Goal: Task Accomplishment & Management: Use online tool/utility

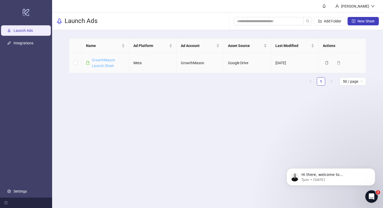
click at [104, 65] on link "GrowthMason Launch Sheet" at bounding box center [103, 63] width 23 height 10
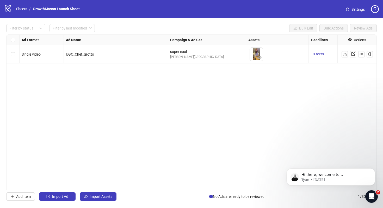
click at [39, 56] on span "Single video" at bounding box center [31, 54] width 19 height 4
click at [110, 46] on div "UGC_Chef_grotto" at bounding box center [116, 54] width 104 height 18
click at [6, 12] on div "logo/logo-mobile" at bounding box center [8, 8] width 8 height 9
click at [17, 197] on span "Add Item" at bounding box center [23, 196] width 15 height 4
click at [49, 78] on div "Single image" at bounding box center [42, 72] width 44 height 18
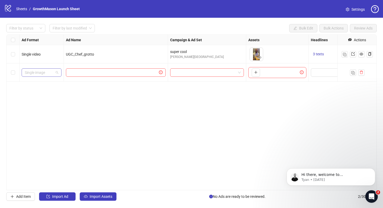
click at [58, 73] on span "Single image" at bounding box center [42, 73] width 34 height 8
click at [101, 72] on input "text" at bounding box center [113, 73] width 89 height 6
type input "**********"
click at [236, 73] on span at bounding box center [206, 73] width 67 height 8
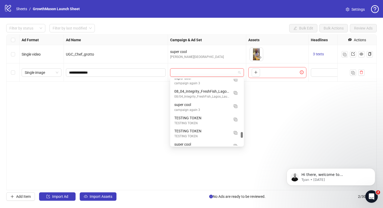
scroll to position [587, 0]
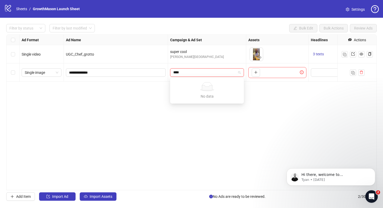
type input "*****"
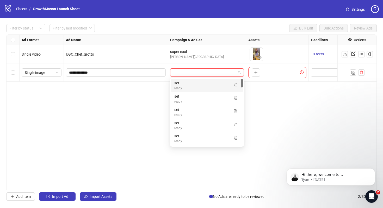
type input "*"
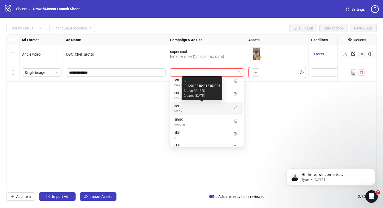
click at [184, 108] on div "set" at bounding box center [201, 106] width 55 height 6
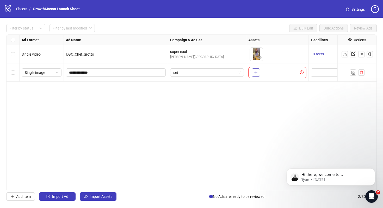
click at [257, 73] on icon "plus" at bounding box center [256, 72] width 4 height 4
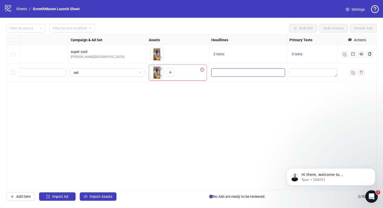
click at [238, 71] on input "Edit values" at bounding box center [247, 73] width 66 height 6
type input "**"
click at [227, 97] on button "Add" at bounding box center [253, 96] width 78 height 6
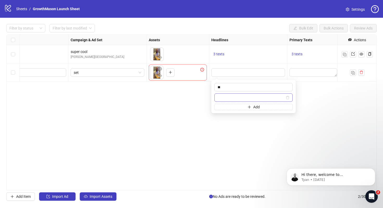
click at [229, 96] on input "text" at bounding box center [251, 98] width 67 height 6
type input "***"
click at [245, 143] on div "**********" at bounding box center [191, 112] width 370 height 156
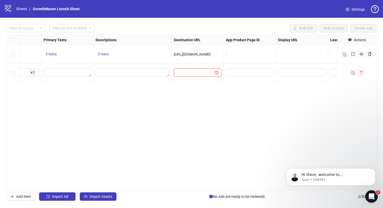
click at [195, 71] on input "text" at bounding box center [192, 73] width 30 height 6
drag, startPoint x: 217, startPoint y: 54, endPoint x: 153, endPoint y: 54, distance: 63.6
click at [153, 35] on div "To pick up a draggable item, press the space bar. While dragging, use the arrow…" at bounding box center [106, 35] width 891 height 0
copy span "[URL][DOMAIN_NAME]"
click at [188, 75] on input "text" at bounding box center [192, 73] width 30 height 6
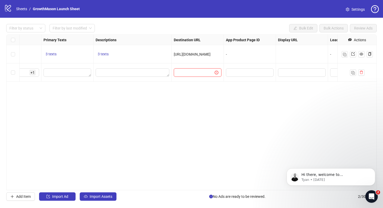
paste input "**********"
type input "**********"
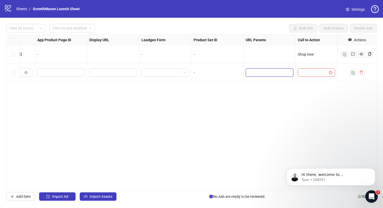
click at [251, 73] on input "text" at bounding box center [269, 73] width 40 height 6
click at [174, 74] on input "search" at bounding box center [163, 73] width 37 height 8
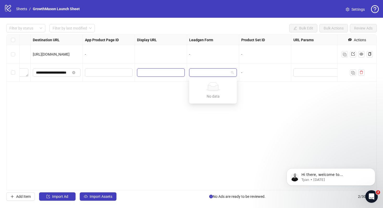
click at [164, 73] on input "text" at bounding box center [160, 73] width 40 height 6
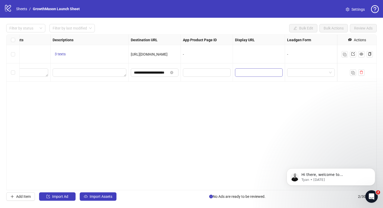
click at [164, 73] on div "**********" at bounding box center [191, 112] width 370 height 156
click at [70, 71] on textarea "Edit values" at bounding box center [90, 72] width 74 height 8
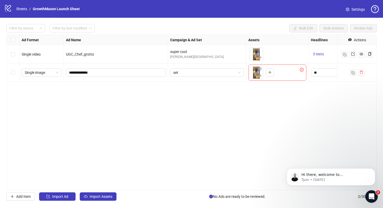
click at [359, 10] on span "Settings" at bounding box center [357, 10] width 13 height 6
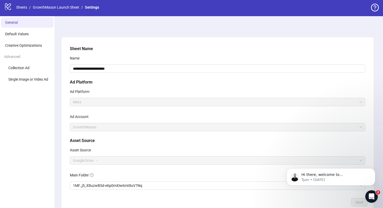
scroll to position [0, 0]
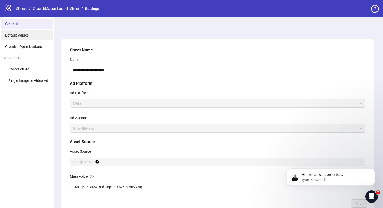
click at [29, 35] on li "Default Values" at bounding box center [27, 35] width 52 height 10
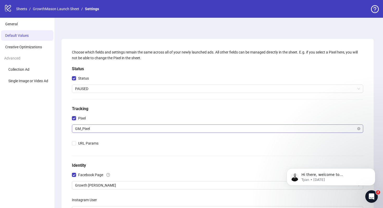
click at [122, 129] on span "GM_Pixel" at bounding box center [217, 129] width 285 height 8
click at [132, 93] on div "Choose which fields and settings remain the same across all of your newly launc…" at bounding box center [217, 147] width 295 height 200
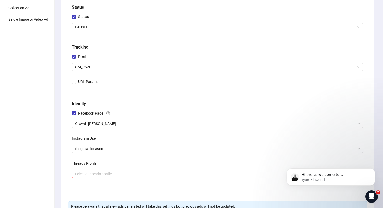
scroll to position [63, 0]
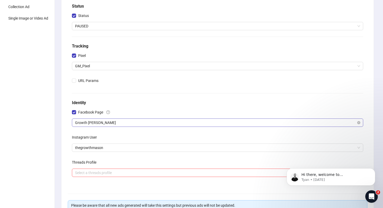
click at [109, 124] on span "Growth Mason" at bounding box center [217, 123] width 285 height 8
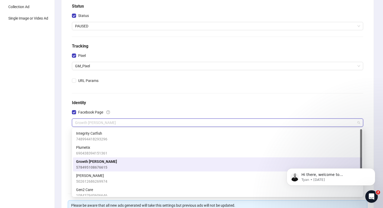
scroll to position [113, 0]
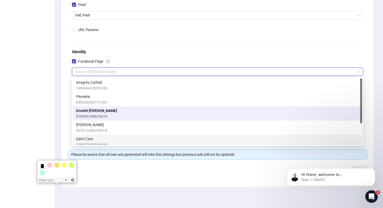
click at [66, 111] on div "Choose which fields and settings remain the same across all of your newly launc…" at bounding box center [217, 56] width 312 height 261
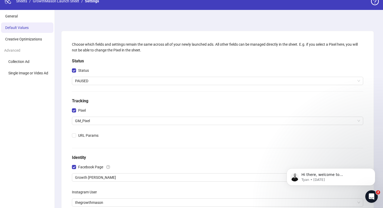
scroll to position [0, 0]
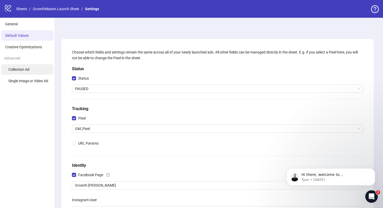
click at [25, 68] on span "Collection Ad" at bounding box center [18, 69] width 21 height 4
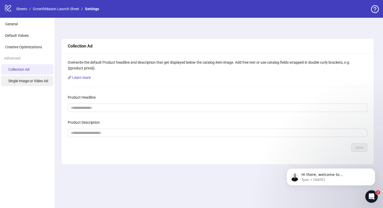
click at [43, 84] on li "Single Image or Video Ad" at bounding box center [27, 81] width 52 height 10
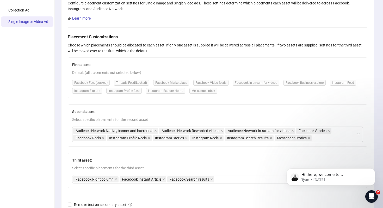
scroll to position [58, 0]
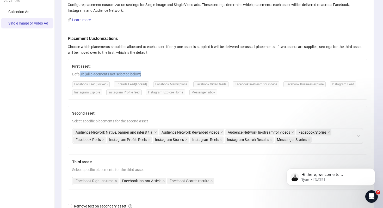
drag, startPoint x: 79, startPoint y: 75, endPoint x: 148, endPoint y: 75, distance: 69.6
click at [148, 75] on span "Default (all placements not selected below)" at bounding box center [217, 74] width 291 height 6
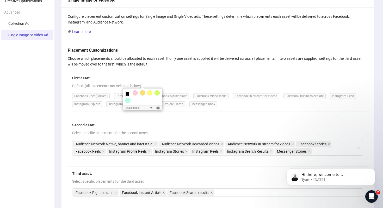
click at [149, 70] on form "Placement Customizations Choose which placements should be allocated to each as…" at bounding box center [218, 141] width 300 height 189
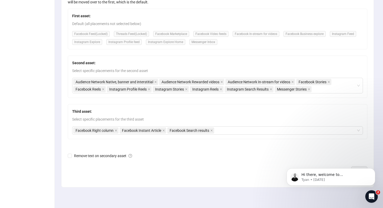
scroll to position [0, 0]
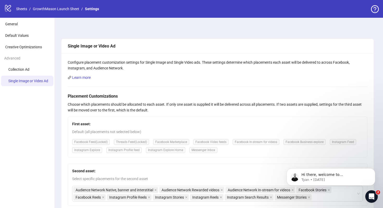
click at [24, 63] on li "Advanced Collection Ad Single Image or Video Ad" at bounding box center [27, 69] width 54 height 33
click at [20, 69] on span "Collection Ad" at bounding box center [18, 69] width 21 height 4
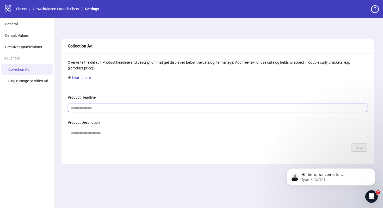
click at [99, 105] on input "Product Headline" at bounding box center [215, 108] width 289 height 6
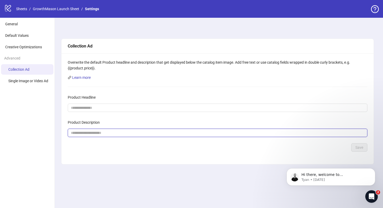
click at [97, 130] on input "Product Description" at bounding box center [215, 133] width 289 height 6
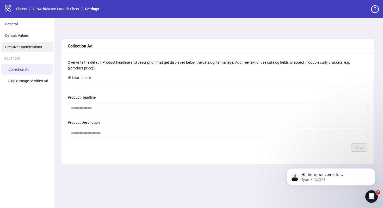
click at [10, 47] on span "Creative Optimizations" at bounding box center [23, 47] width 37 height 4
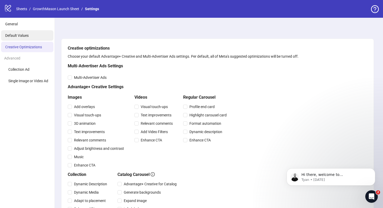
click at [13, 32] on li "Default Values" at bounding box center [27, 35] width 52 height 10
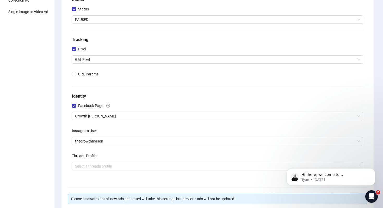
scroll to position [70, 0]
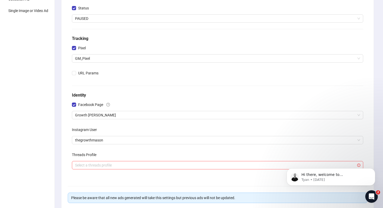
click at [128, 63] on div "Choose which fields and settings remain the same across all of your newly launc…" at bounding box center [217, 77] width 295 height 200
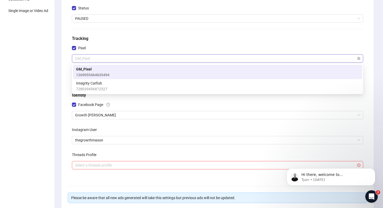
click at [127, 59] on span "GM_Pixel" at bounding box center [217, 58] width 285 height 8
click at [133, 44] on div "Choose which fields and settings remain the same across all of your newly launc…" at bounding box center [217, 77] width 295 height 200
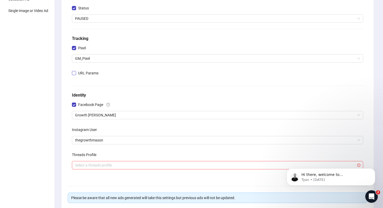
click at [77, 73] on span "URL Params" at bounding box center [88, 73] width 24 height 6
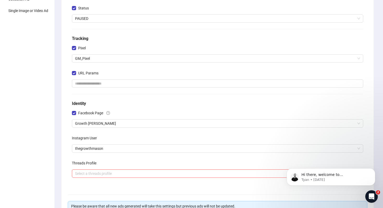
click at [96, 79] on div "URL Params" at bounding box center [217, 74] width 291 height 10
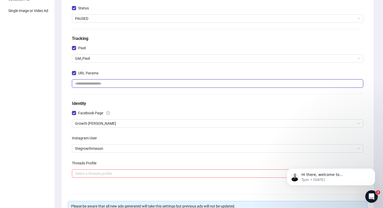
click at [93, 81] on input "text" at bounding box center [217, 83] width 291 height 8
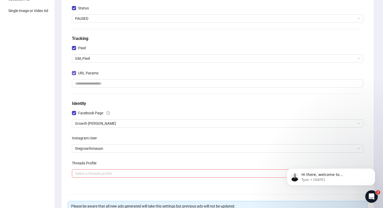
click at [74, 76] on label "URL Params" at bounding box center [86, 73] width 29 height 6
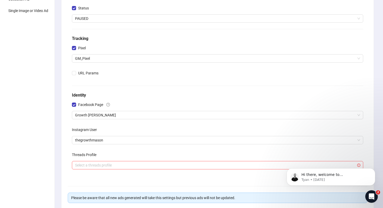
scroll to position [0, 0]
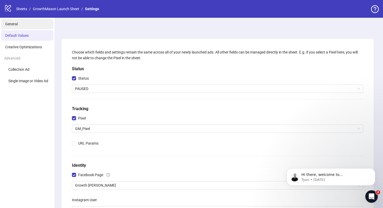
click at [23, 26] on li "General" at bounding box center [27, 24] width 52 height 10
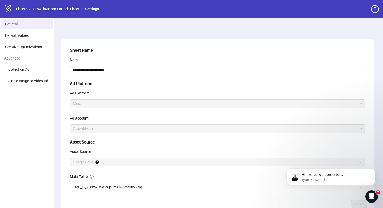
click at [53, 7] on link "GrowthMason Launch Sheet" at bounding box center [56, 9] width 48 height 6
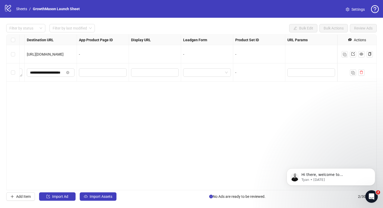
scroll to position [0, 534]
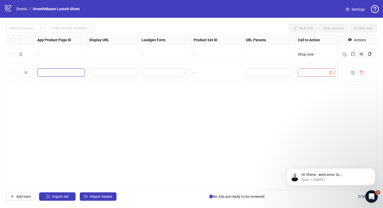
click at [69, 71] on input "text" at bounding box center [57, 73] width 34 height 6
click at [114, 71] on input "text" at bounding box center [112, 73] width 40 height 6
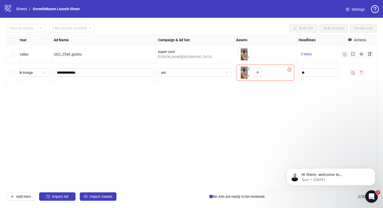
scroll to position [0, 0]
